Goal: Obtain resource: Obtain resource

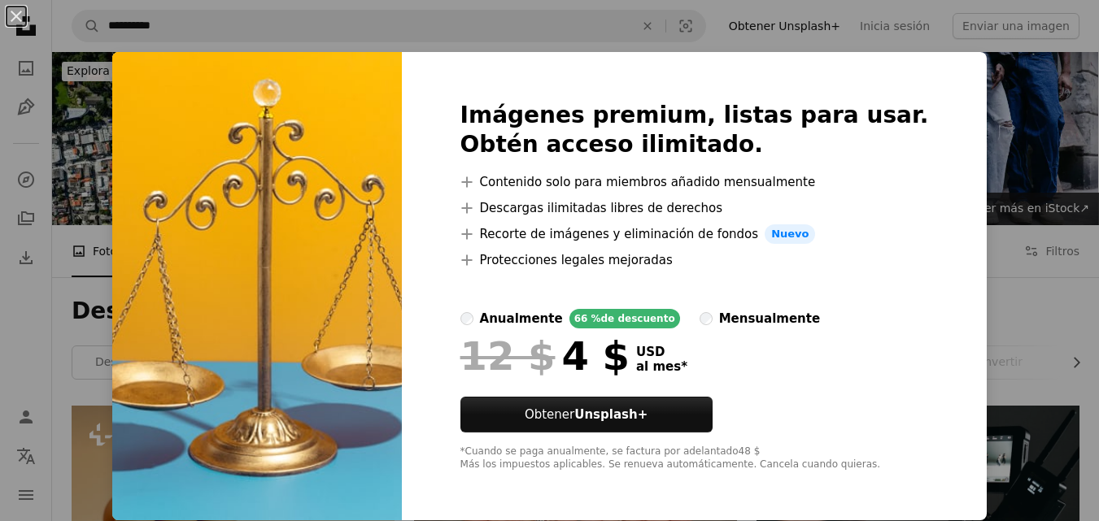
scroll to position [488, 0]
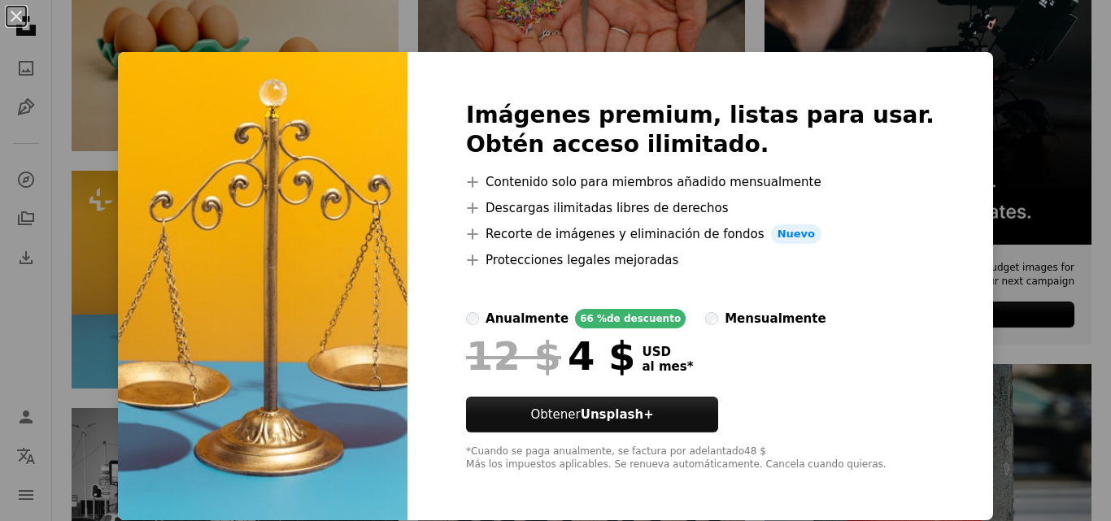
click at [960, 87] on div "An X shape Imágenes premium, listas para usar. Obtén acceso ilimitado. A plus s…" at bounding box center [555, 260] width 1111 height 521
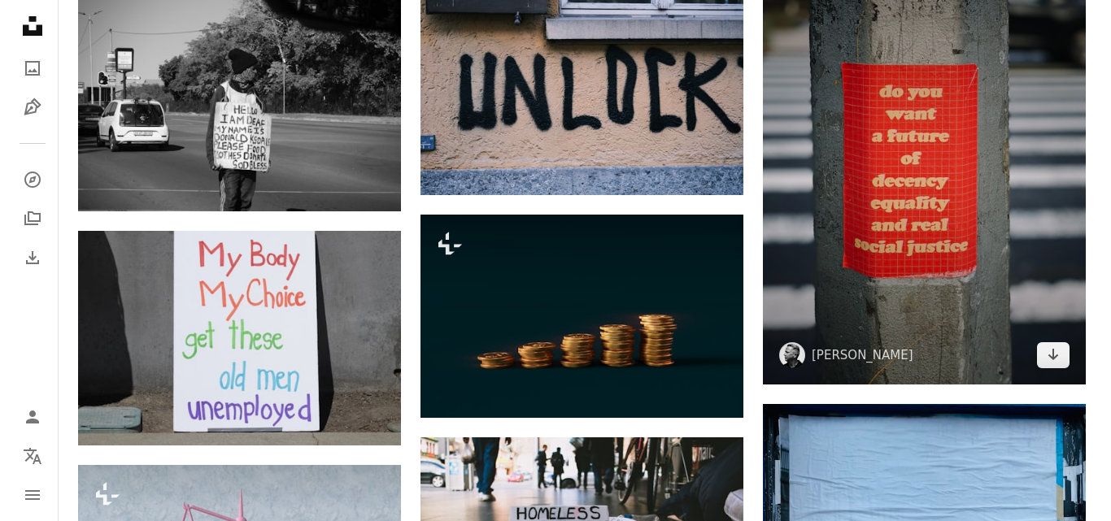
scroll to position [976, 0]
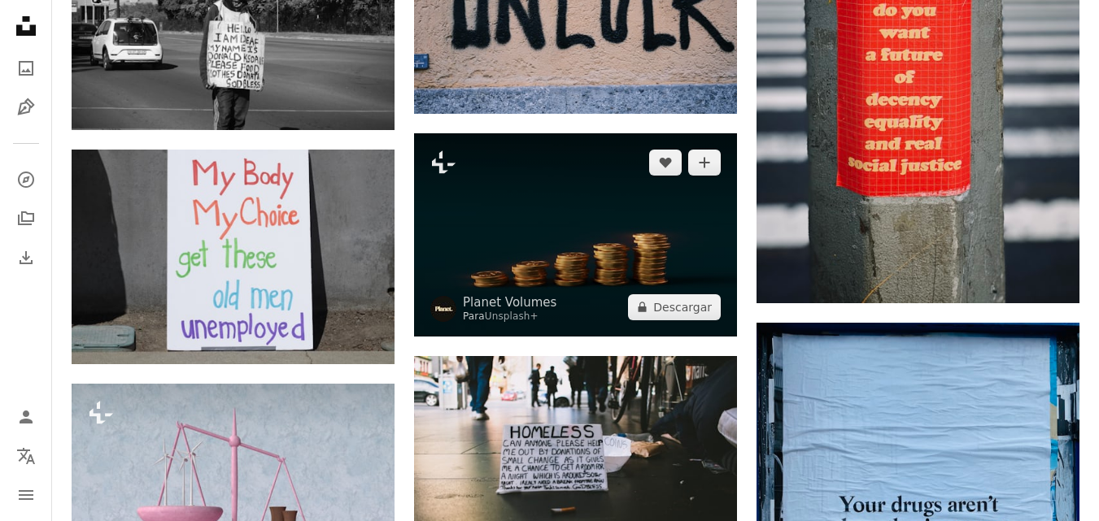
click at [730, 244] on img at bounding box center [575, 234] width 323 height 202
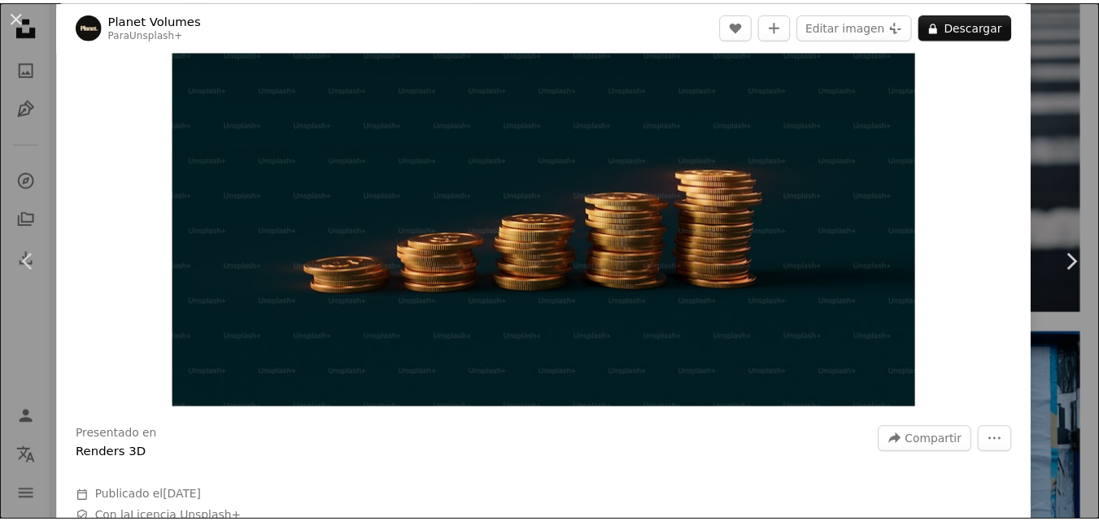
scroll to position [244, 0]
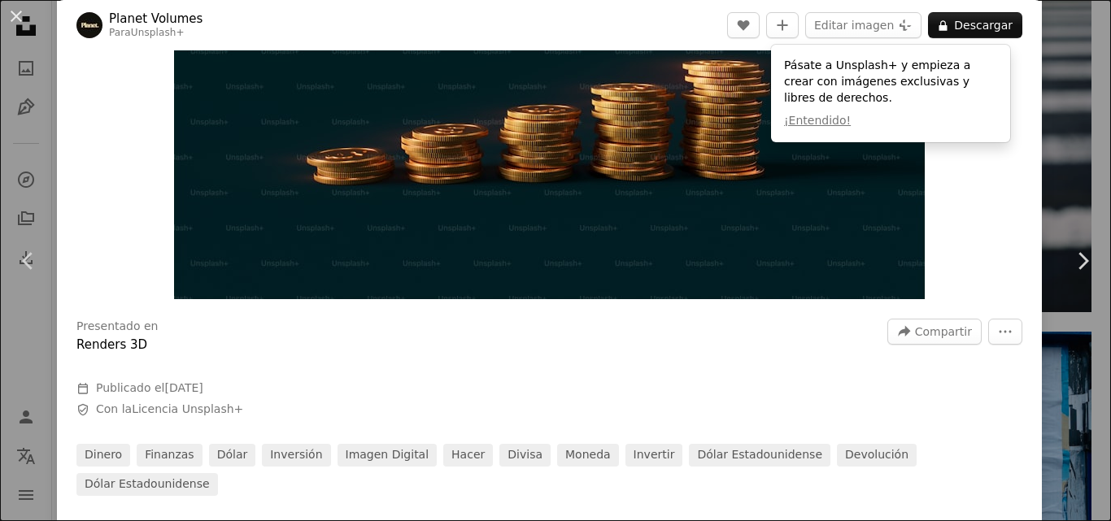
click at [1051, 80] on div "An X shape Chevron left Chevron right Planet Volumes Para Unsplash+ A heart A p…" at bounding box center [555, 260] width 1111 height 521
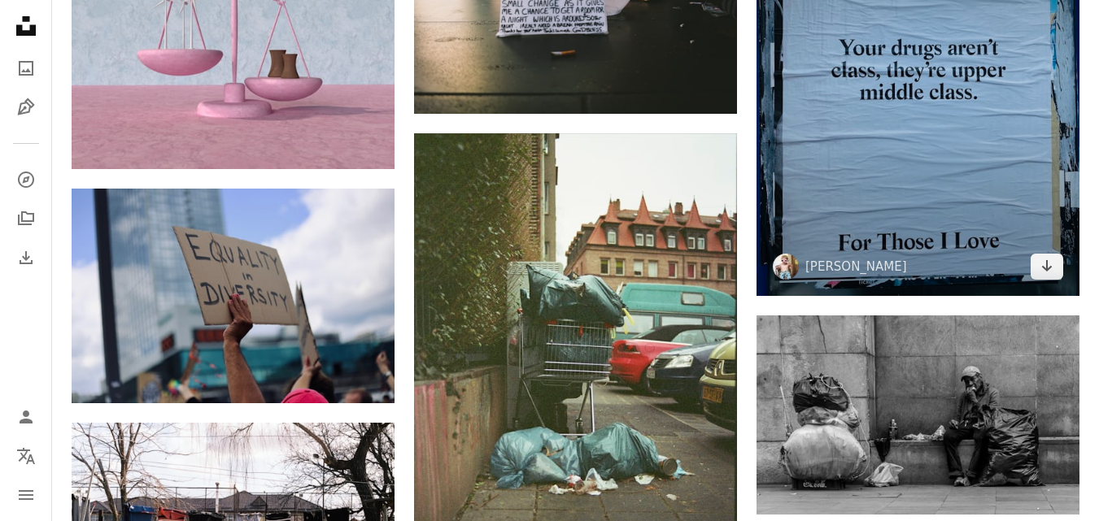
scroll to position [1464, 0]
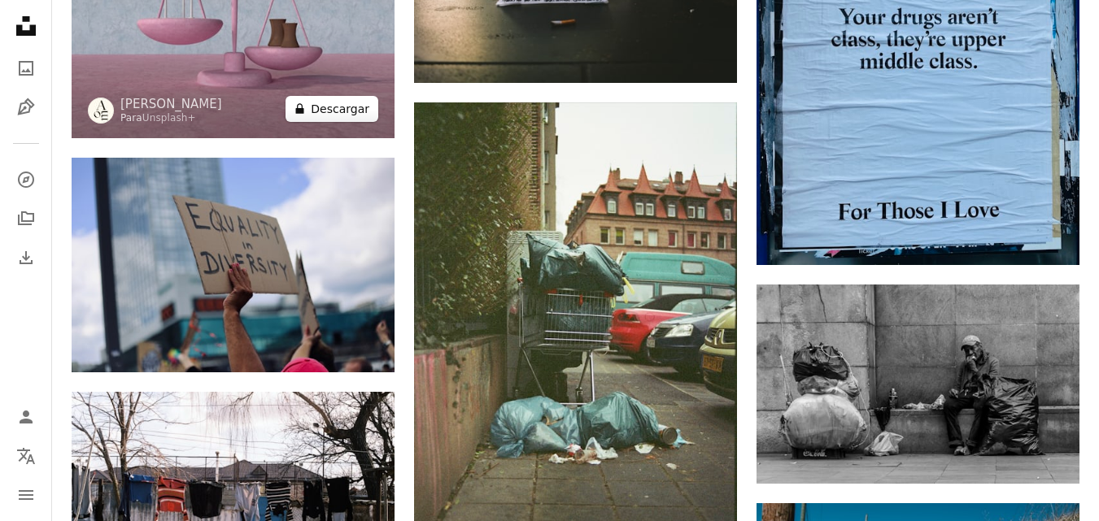
click at [331, 102] on button "A lock Descargar" at bounding box center [331, 109] width 93 height 26
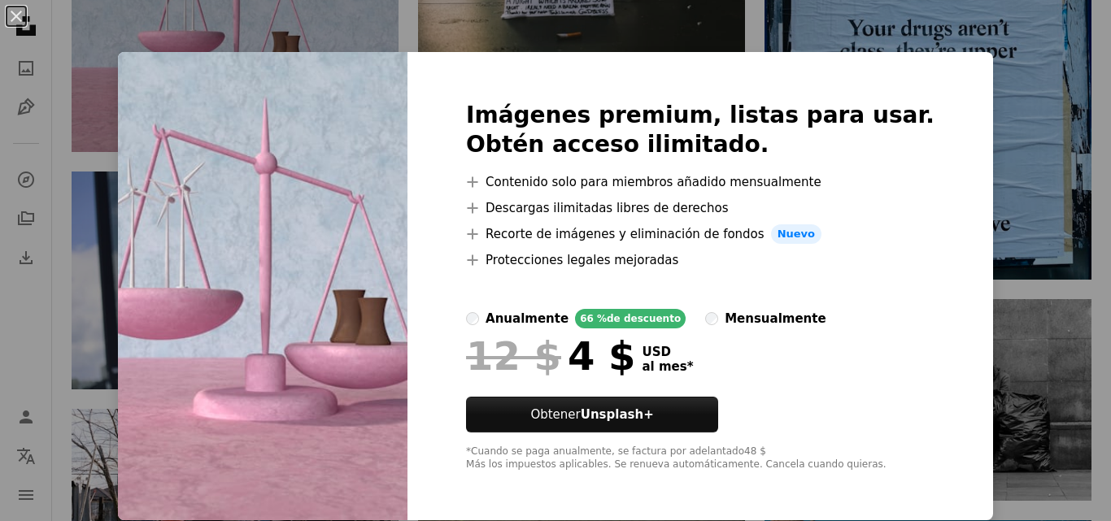
click at [629, 7] on div "An X shape Imágenes premium, listas para usar. Obtén acceso ilimitado. A plus s…" at bounding box center [555, 260] width 1111 height 521
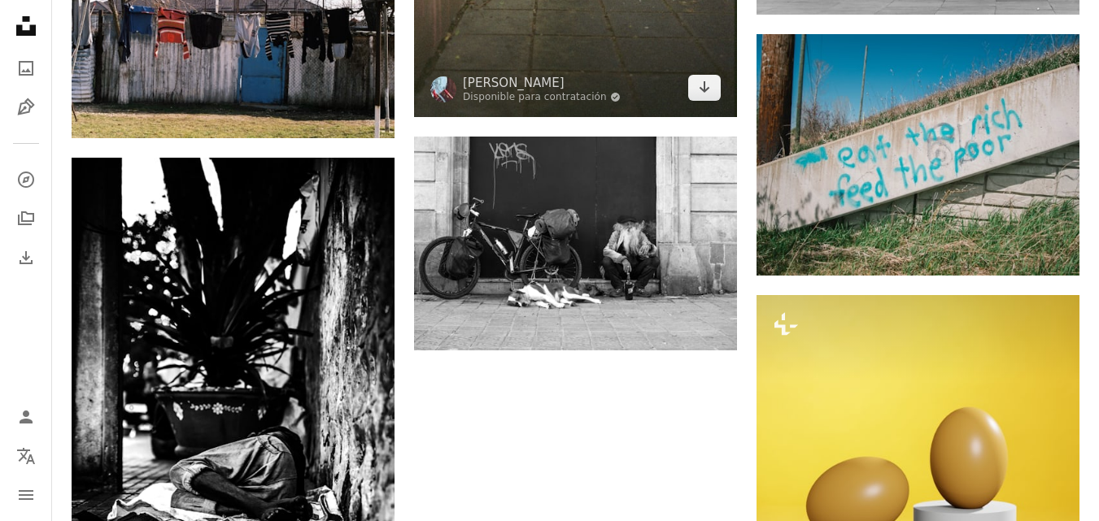
scroll to position [2033, 0]
